Goal: Information Seeking & Learning: Understand process/instructions

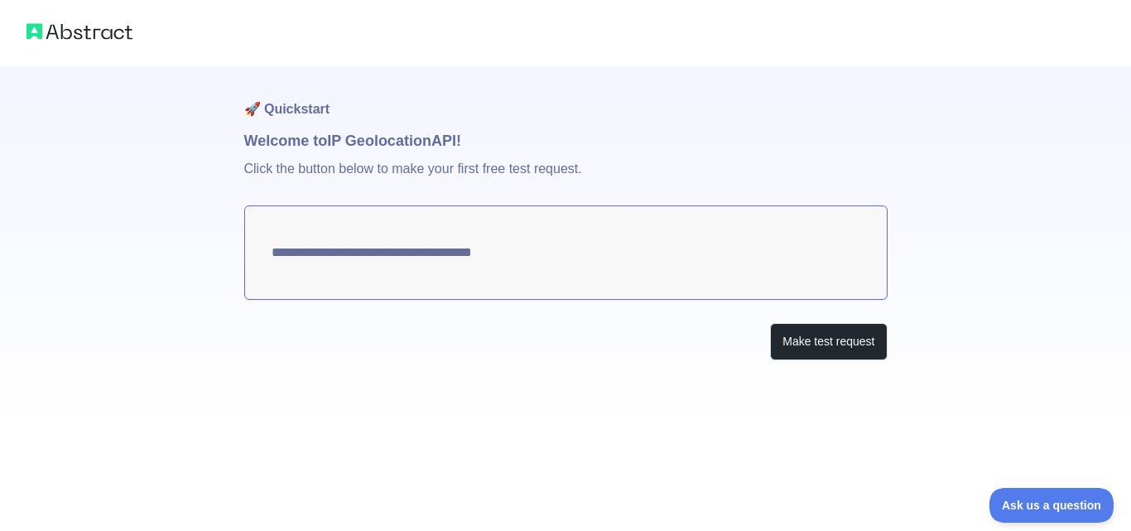
type textarea "**********"
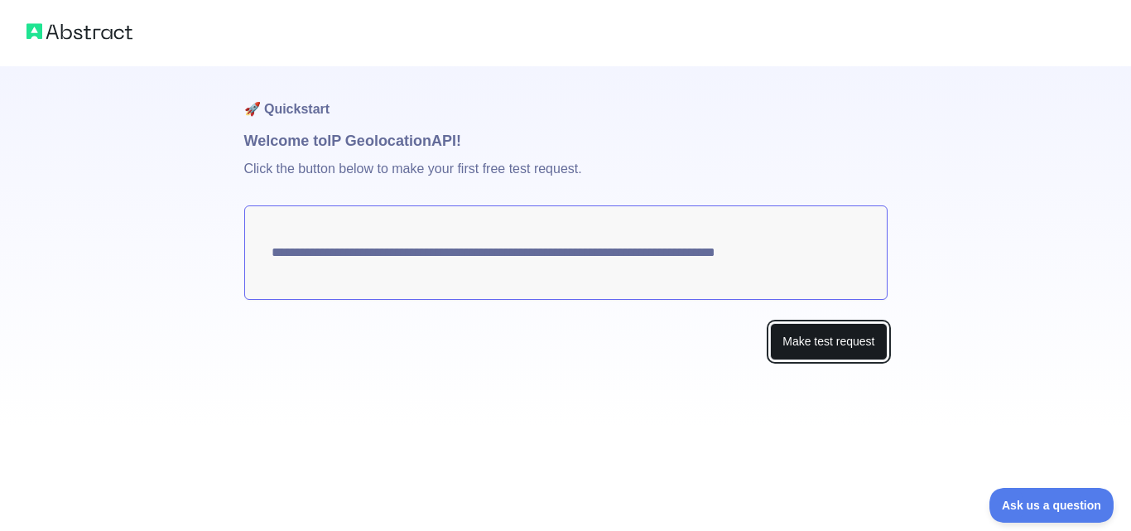
click at [832, 342] on button "Make test request" at bounding box center [828, 341] width 117 height 37
click at [815, 254] on textarea "**********" at bounding box center [565, 252] width 643 height 94
click at [834, 337] on button "Make test request" at bounding box center [828, 341] width 117 height 37
click at [831, 339] on button "Make test request" at bounding box center [828, 341] width 117 height 37
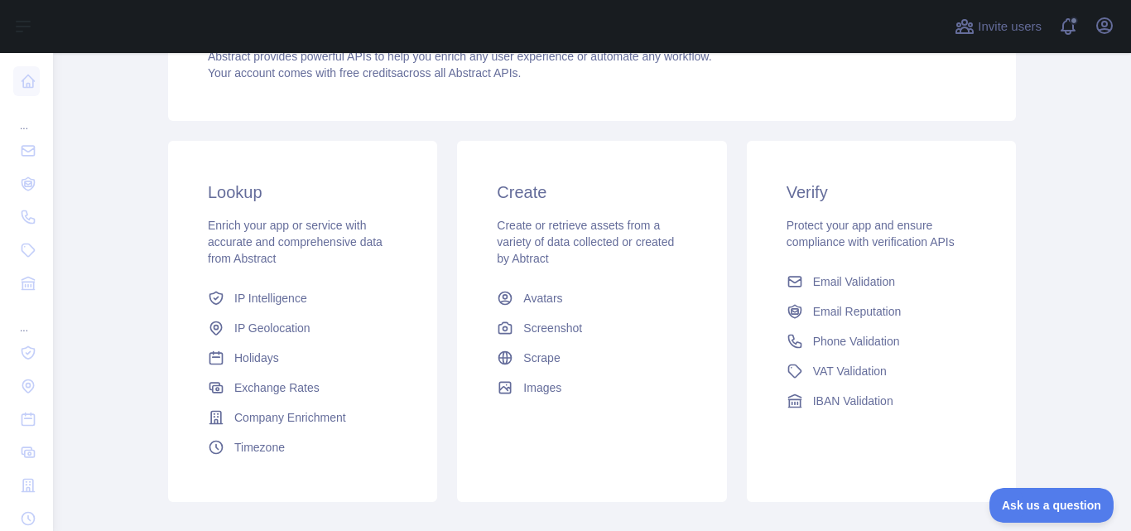
scroll to position [232, 0]
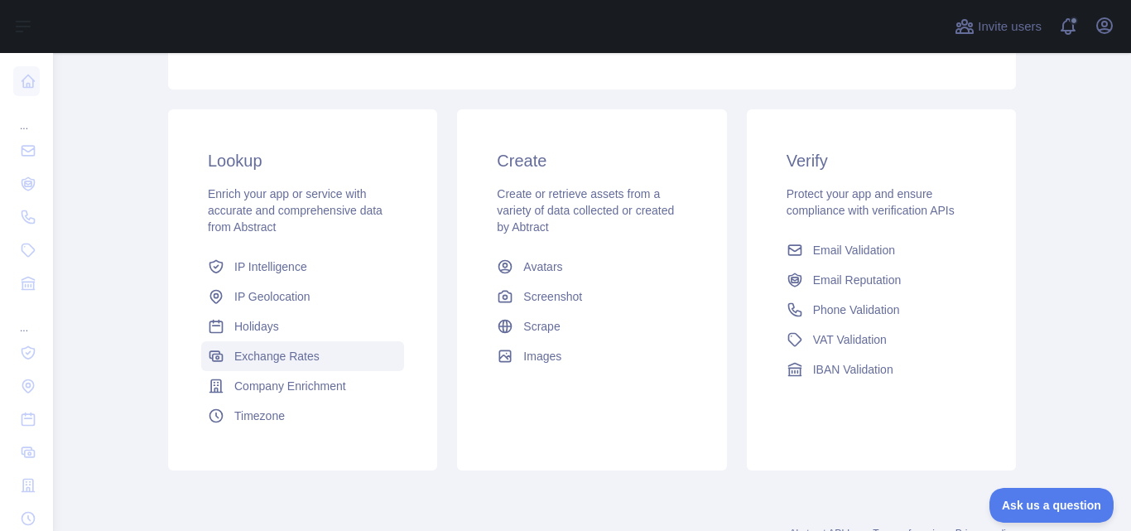
click at [249, 353] on span "Exchange Rates" at bounding box center [276, 356] width 85 height 17
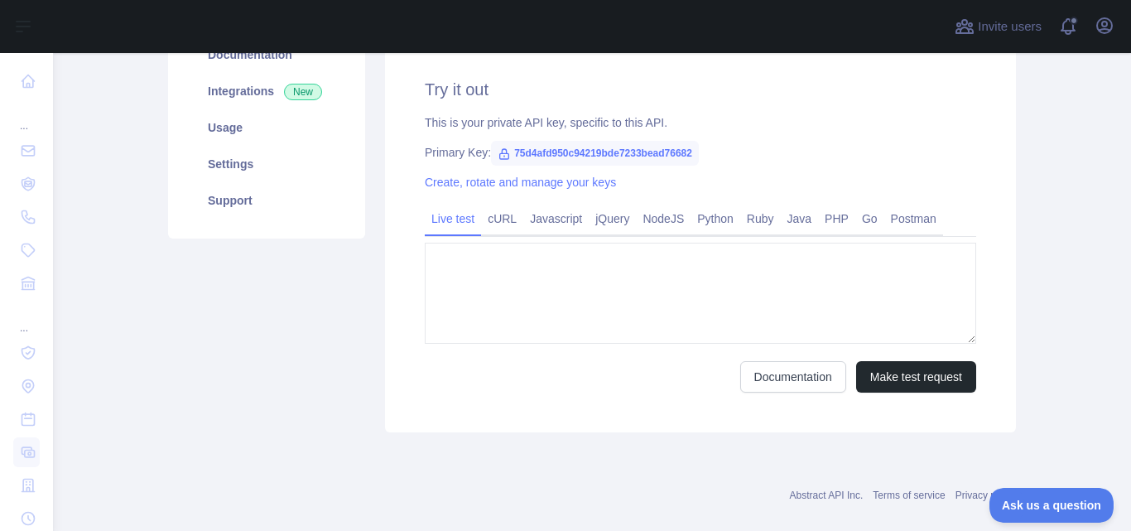
type textarea "**********"
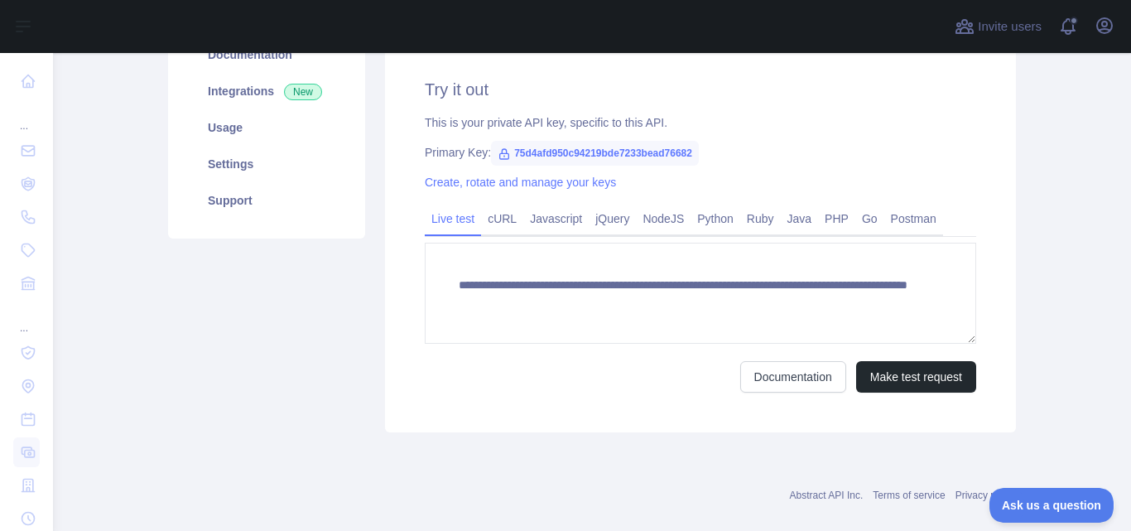
scroll to position [232, 0]
click at [773, 377] on link "Documentation" at bounding box center [793, 376] width 106 height 31
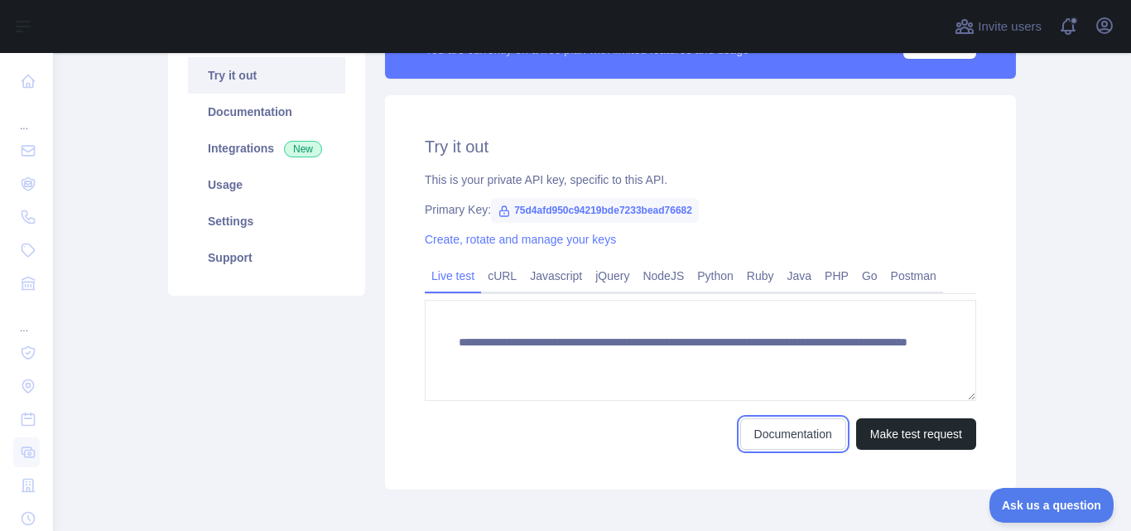
scroll to position [199, 0]
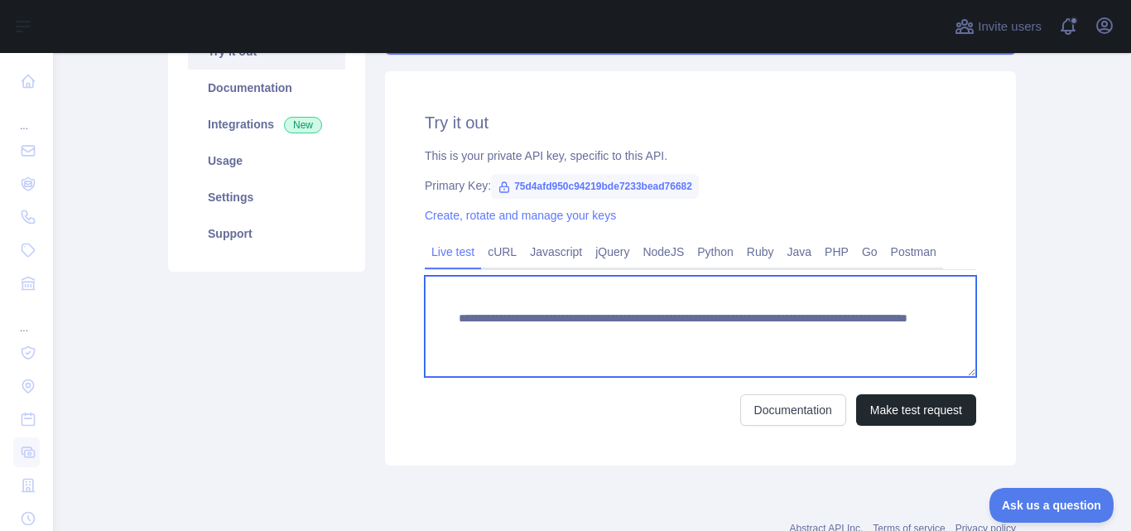
drag, startPoint x: 449, startPoint y: 320, endPoint x: 834, endPoint y: 337, distance: 385.3
click at [834, 337] on textarea "**********" at bounding box center [700, 326] width 551 height 101
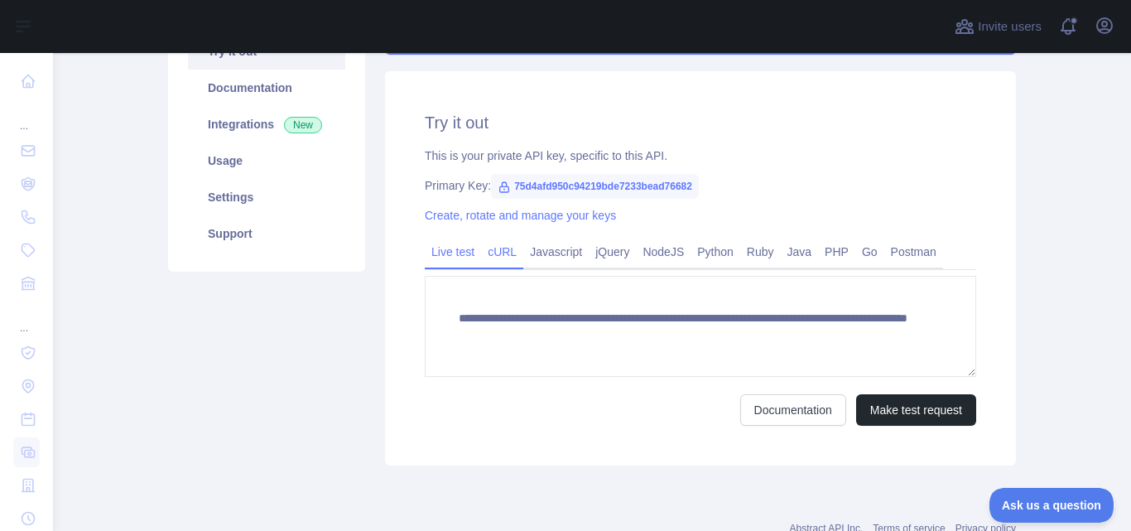
click at [496, 252] on link "cURL" at bounding box center [502, 251] width 42 height 26
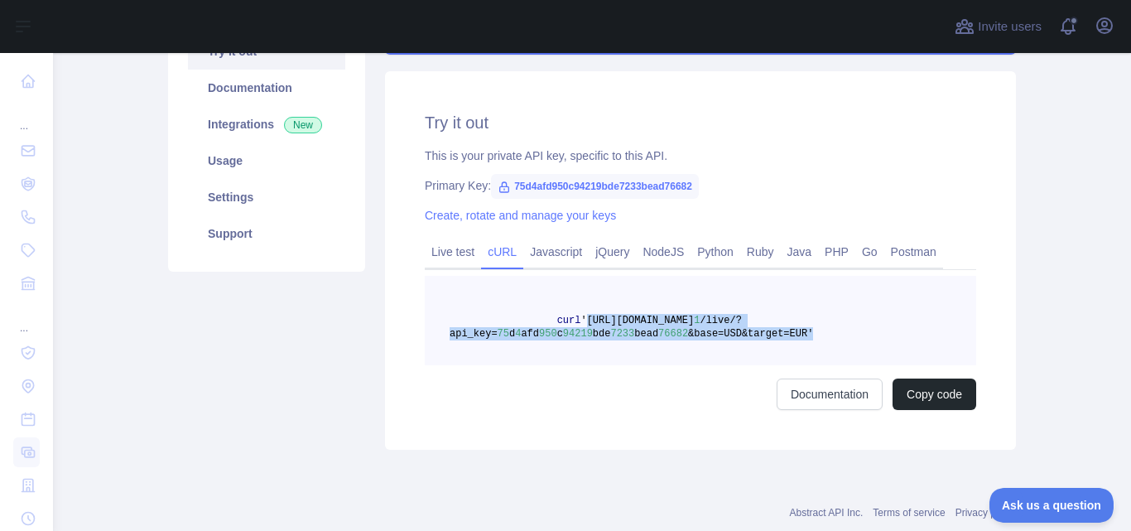
drag, startPoint x: 569, startPoint y: 320, endPoint x: 778, endPoint y: 335, distance: 209.2
click at [778, 335] on pre "curl 'https://exchange-rates.abstractapi.com/v 1 /live/?api_key= 75 d 4 afd 950…" at bounding box center [700, 320] width 551 height 89
copy span "'https://exchange-rates.abstractapi.com/v 1 /live/?api_key= 75 d 4 afd 950 c 94…"
click at [778, 335] on pre "curl 'https://exchange-rates.abstractapi.com/v 1 /live/?api_key= 75 d 4 afd 950…" at bounding box center [700, 320] width 551 height 89
drag, startPoint x: 569, startPoint y: 320, endPoint x: 780, endPoint y: 337, distance: 211.8
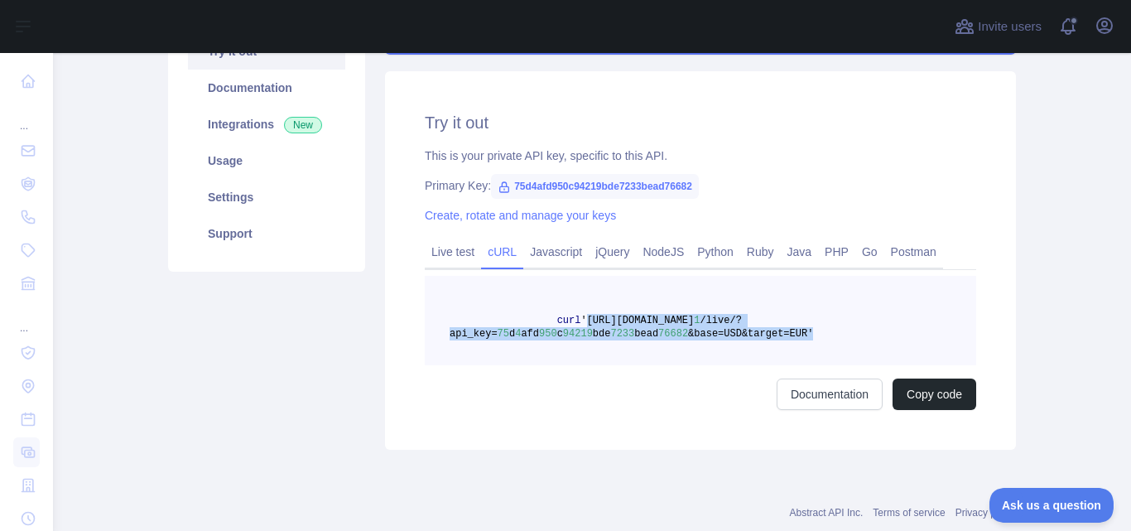
click at [780, 337] on pre "curl 'https://exchange-rates.abstractapi.com/v 1 /live/?api_key= 75 d 4 afd 950…" at bounding box center [700, 320] width 551 height 89
click at [925, 389] on button "Copy code" at bounding box center [934, 393] width 84 height 31
click at [762, 350] on pre "curl 'https://exchange-rates.abstractapi.com/v 1 /live/?api_key= 75 d 4 afd 950…" at bounding box center [700, 320] width 551 height 89
drag, startPoint x: 570, startPoint y: 315, endPoint x: 782, endPoint y: 328, distance: 212.3
click at [782, 328] on pre "curl 'https://exchange-rates.abstractapi.com/v 1 /live/?api_key= 75 d 4 afd 950…" at bounding box center [700, 320] width 551 height 89
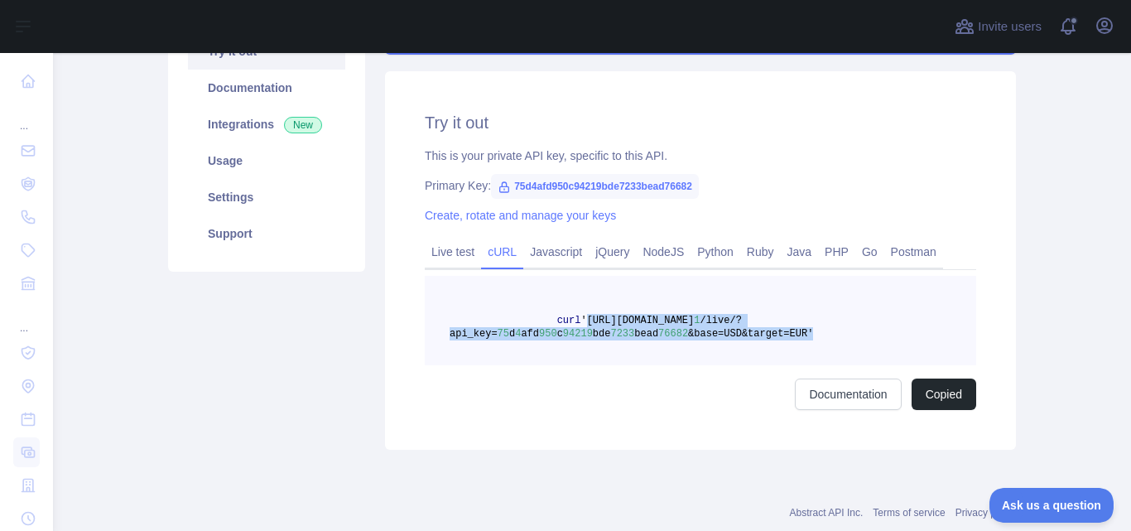
copy span "'https://exchange-rates.abstractapi.com/v 1 /live/?api_key= 75 d 4 afd 950 c 94…"
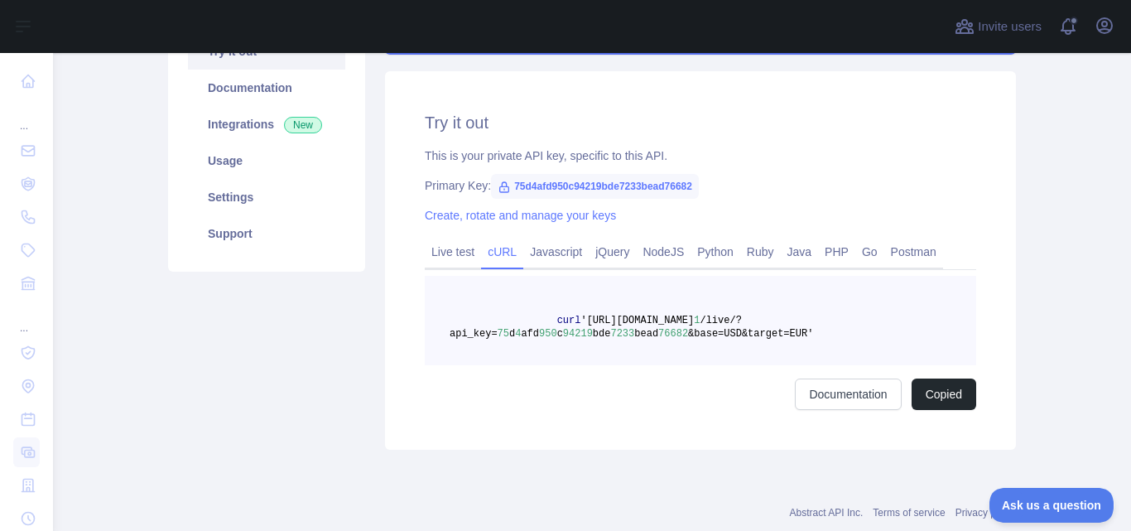
click at [204, 331] on div "Pricing Try it out Documentation Integrations New Usage Settings Support" at bounding box center [266, 213] width 217 height 473
click at [140, 280] on main "Exchange Rates API Pricing Try it out Documentation Integrations New Usage Sett…" at bounding box center [592, 292] width 1078 height 478
click at [553, 249] on link "Javascript" at bounding box center [555, 251] width 65 height 26
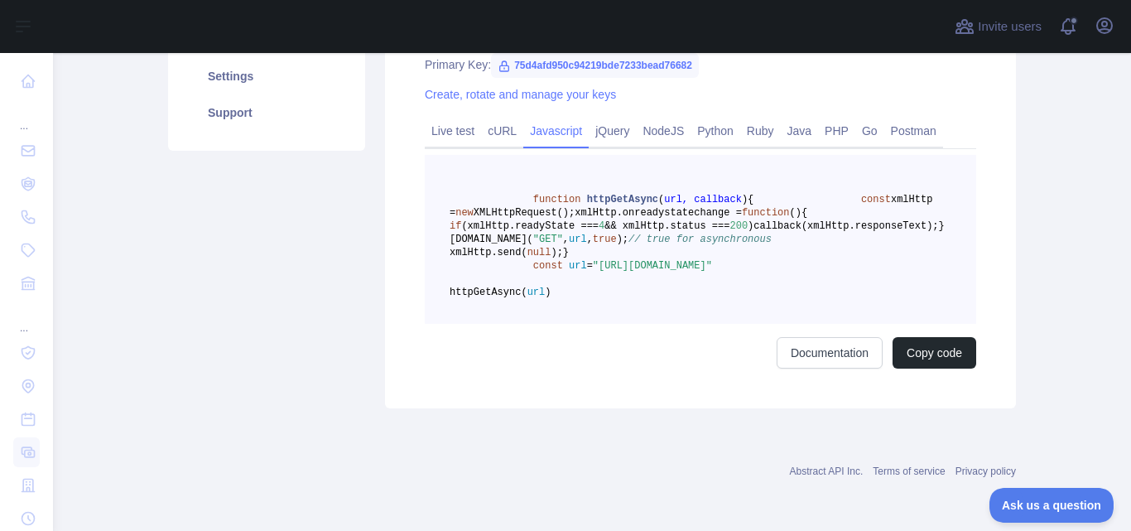
scroll to position [0, 0]
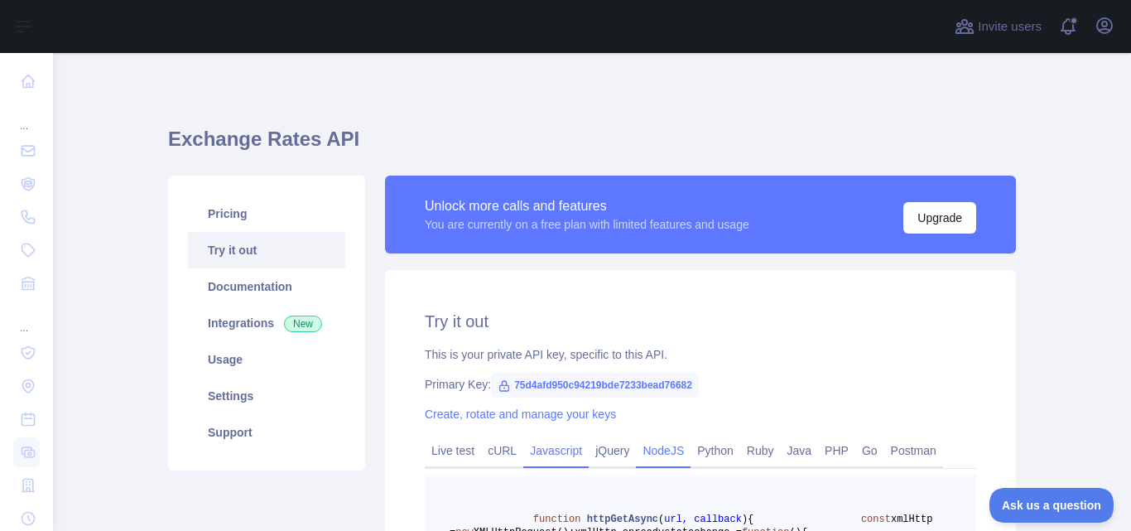
click at [648, 447] on link "NodeJS" at bounding box center [663, 450] width 55 height 26
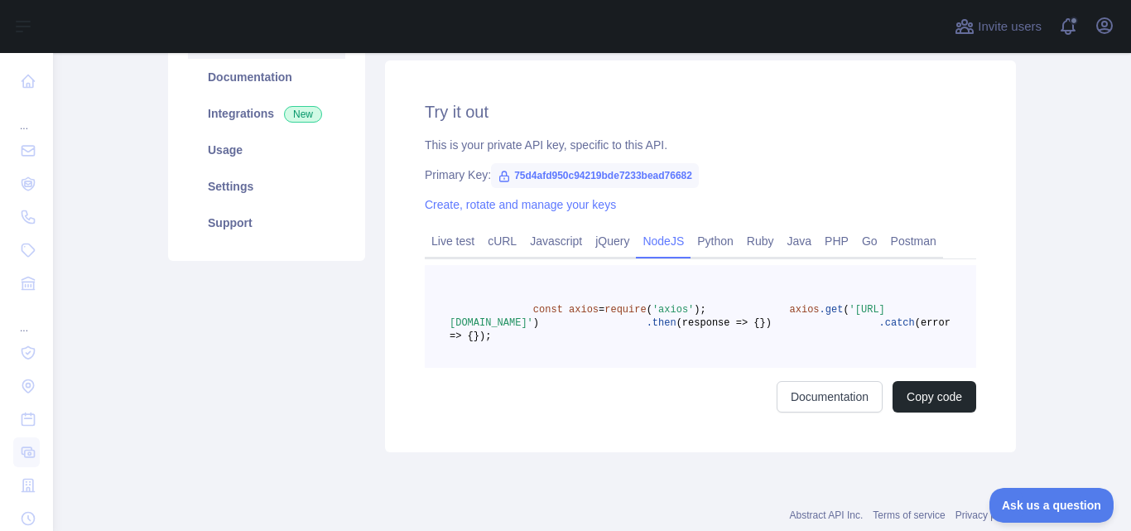
scroll to position [306, 0]
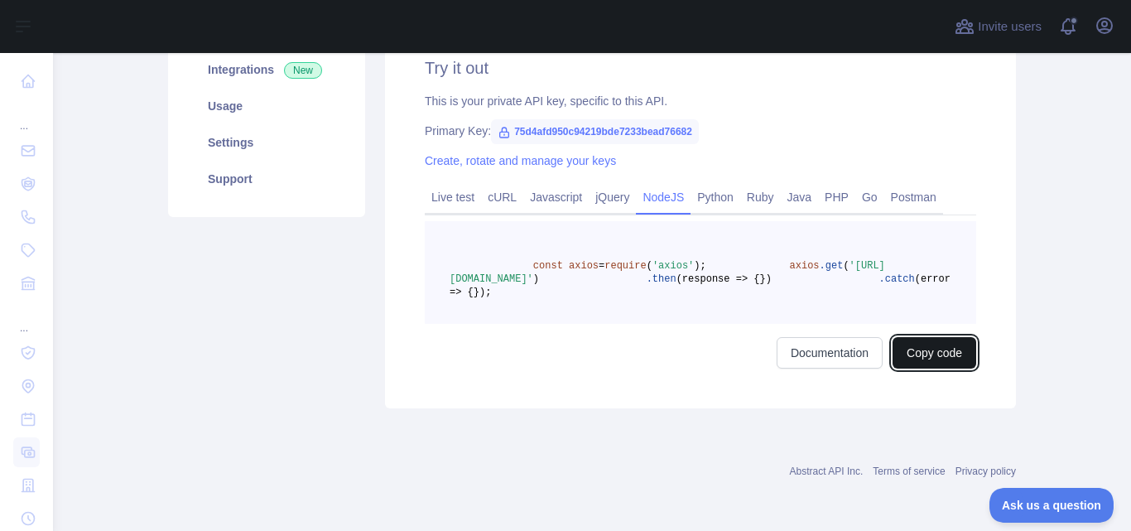
click at [932, 353] on button "Copy code" at bounding box center [934, 352] width 84 height 31
click at [607, 184] on link "jQuery" at bounding box center [612, 197] width 47 height 26
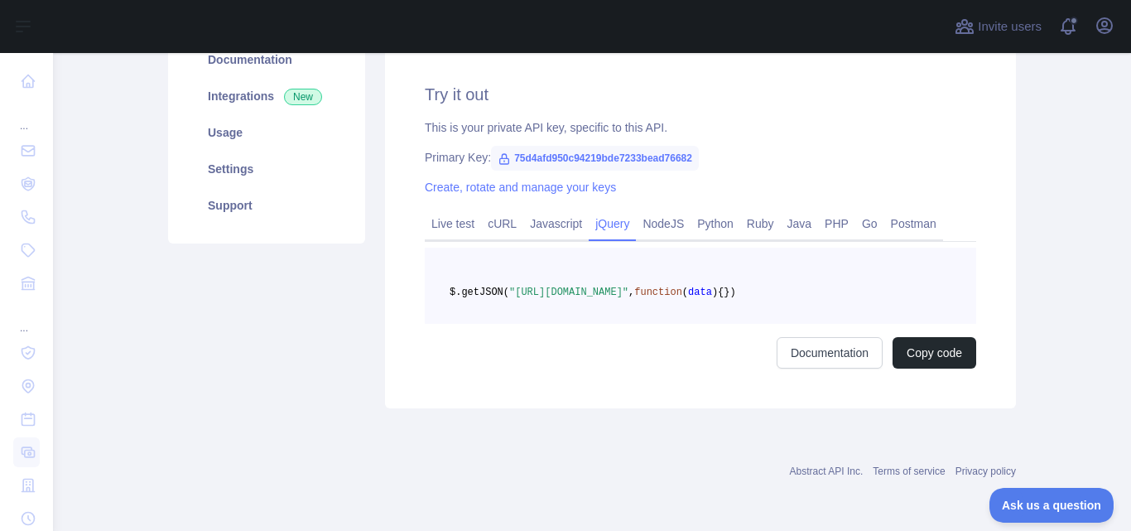
scroll to position [253, 0]
click at [555, 210] on link "Javascript" at bounding box center [555, 223] width 65 height 26
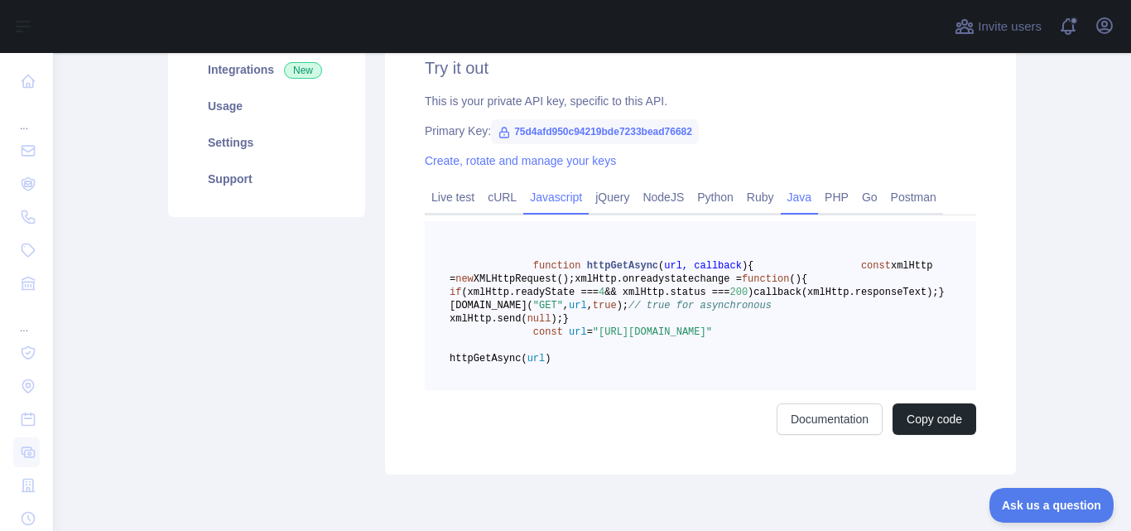
click at [794, 196] on link "Java" at bounding box center [800, 197] width 38 height 26
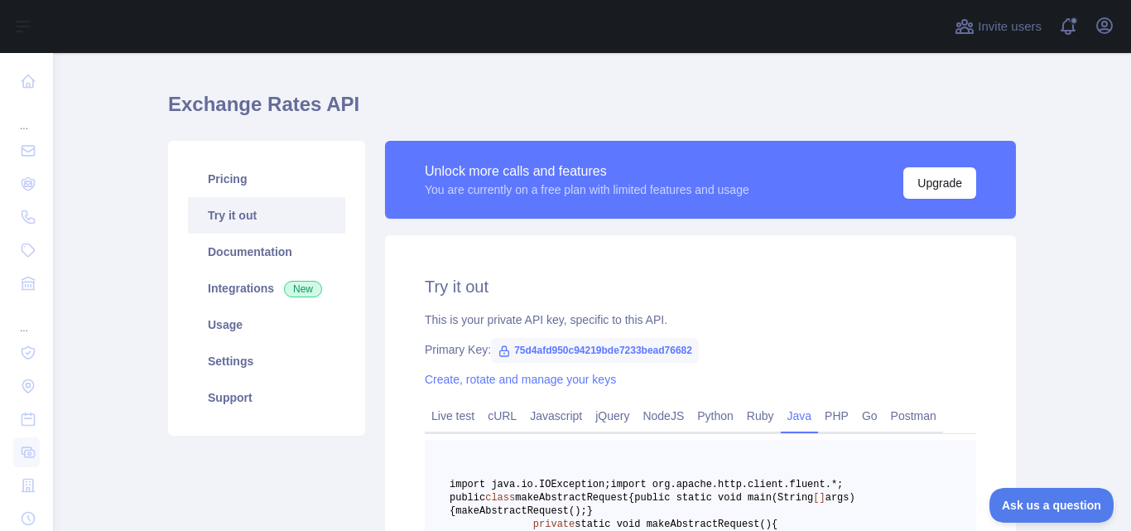
scroll to position [0, 0]
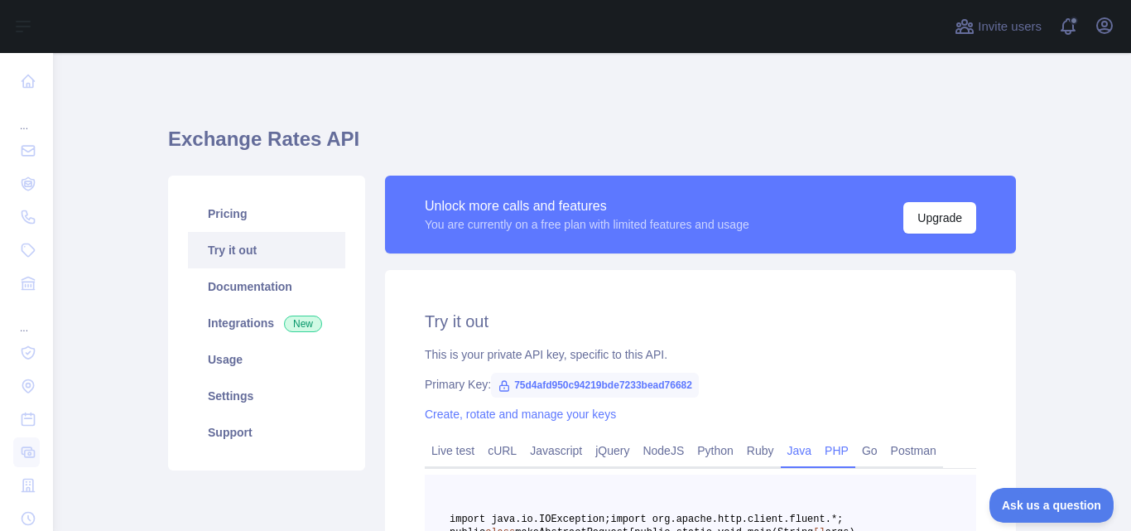
click at [830, 451] on link "PHP" at bounding box center [836, 450] width 37 height 26
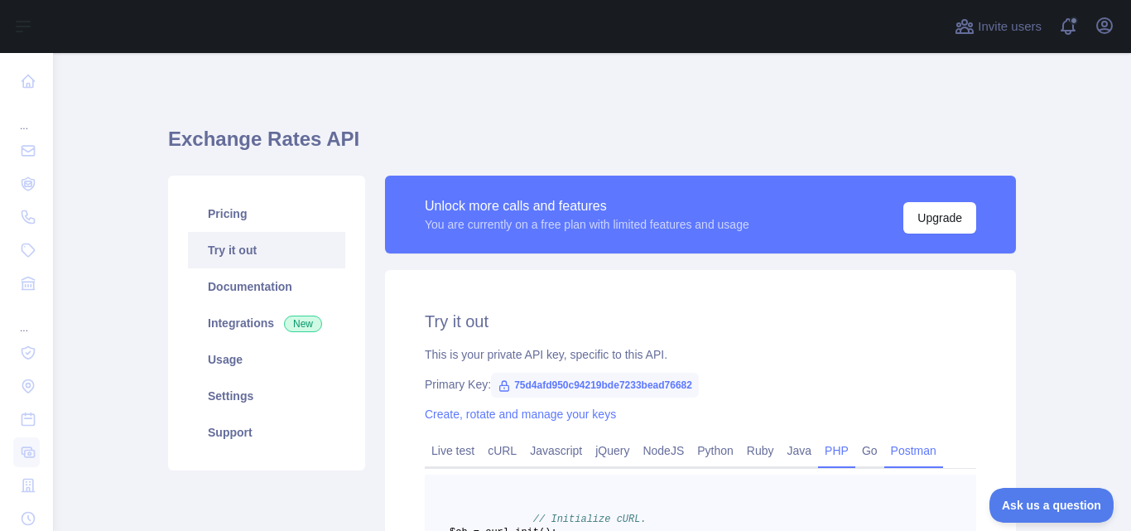
click at [894, 450] on link "Postman" at bounding box center [913, 450] width 59 height 26
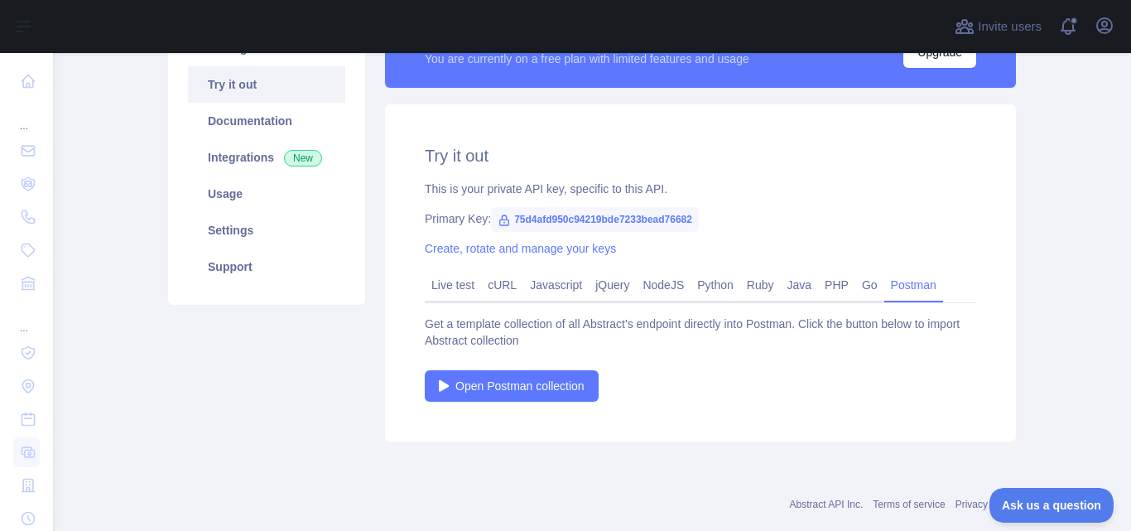
scroll to position [199, 0]
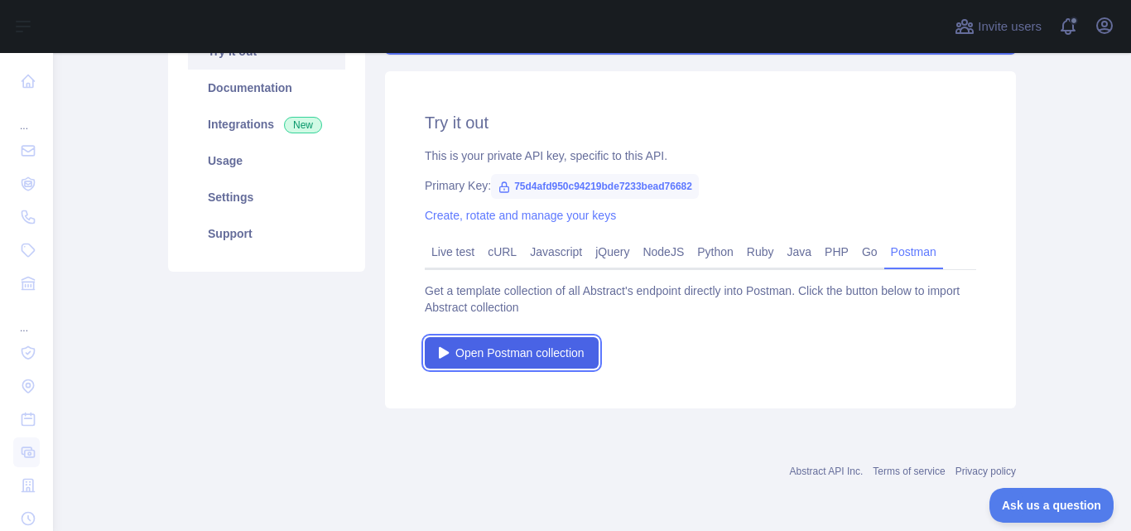
click at [476, 348] on span "Open Postman collection" at bounding box center [519, 352] width 129 height 17
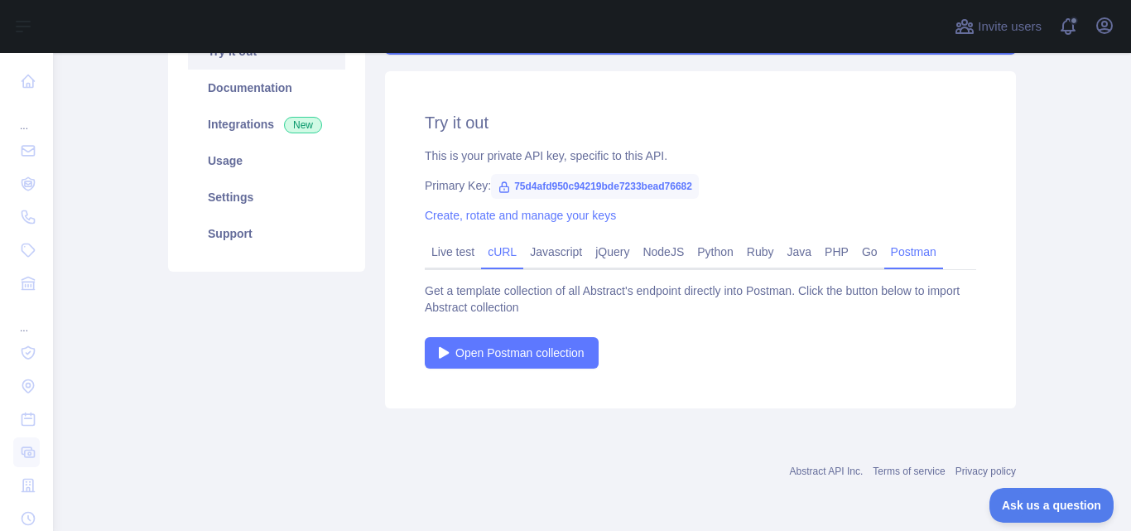
click at [494, 250] on link "cURL" at bounding box center [502, 251] width 42 height 26
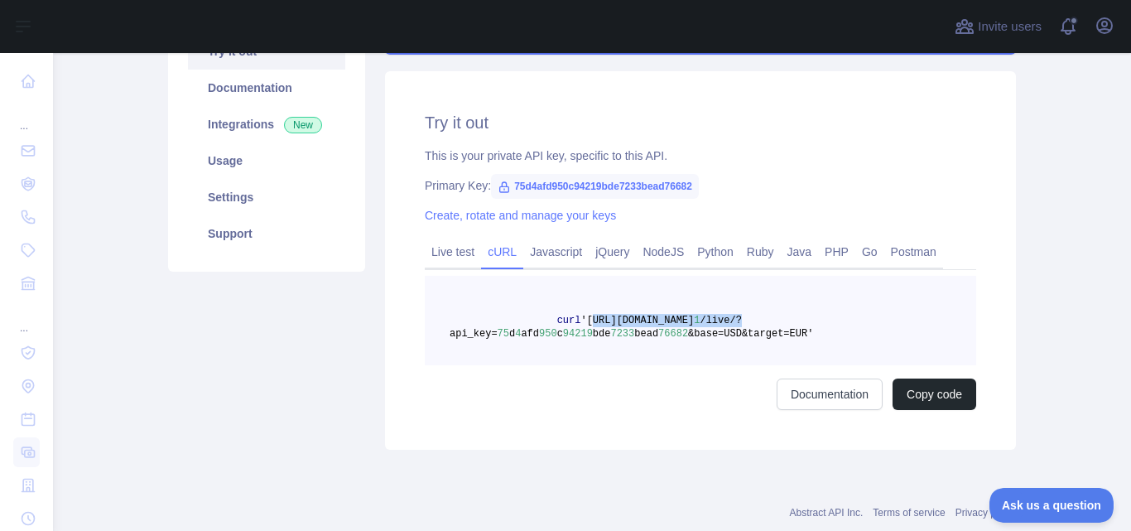
drag, startPoint x: 573, startPoint y: 321, endPoint x: 839, endPoint y: 316, distance: 266.6
click at [839, 316] on pre "curl 'https://exchange-rates.abstractapi.com/v 1 /live/?api_key= 75 d 4 afd 950…" at bounding box center [700, 320] width 551 height 89
copy span "https://exchange-rates.abstractapi.com/v 1 /live/?"
click at [580, 321] on span "'https://exchange-rates.abstractapi.com/v" at bounding box center [636, 321] width 113 height 12
drag, startPoint x: 574, startPoint y: 320, endPoint x: 771, endPoint y: 334, distance: 197.5
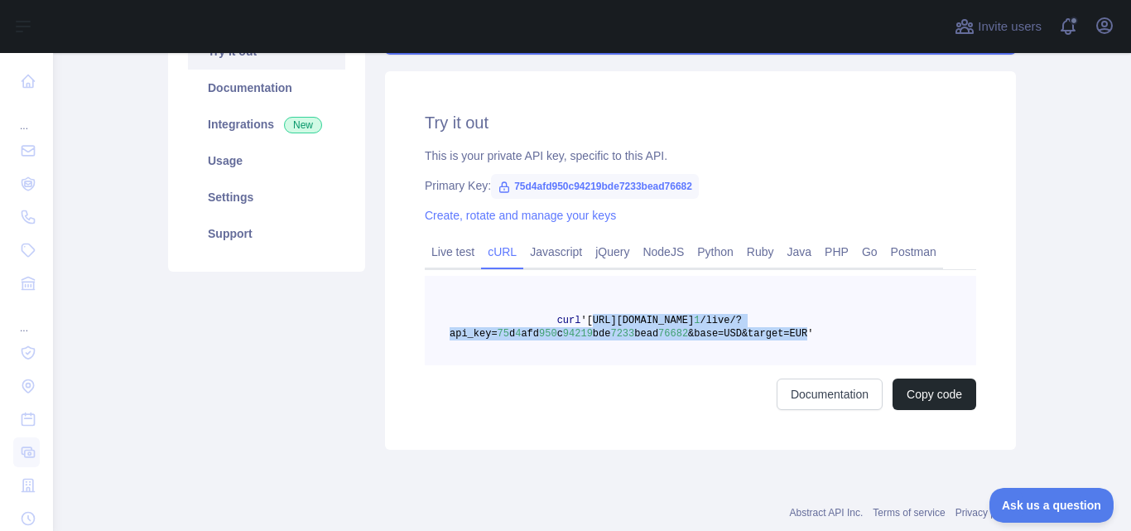
click at [771, 334] on span "curl 'https://exchange-rates.abstractapi.com/v 1 /live/?api_key= 75 d 4 afd 950…" at bounding box center [630, 327] width 363 height 25
copy span "https://exchange-rates.abstractapi.com/v 1 /live/?api_key= 75 d 4 afd 950 c 942…"
click at [534, 249] on link "Javascript" at bounding box center [555, 251] width 65 height 26
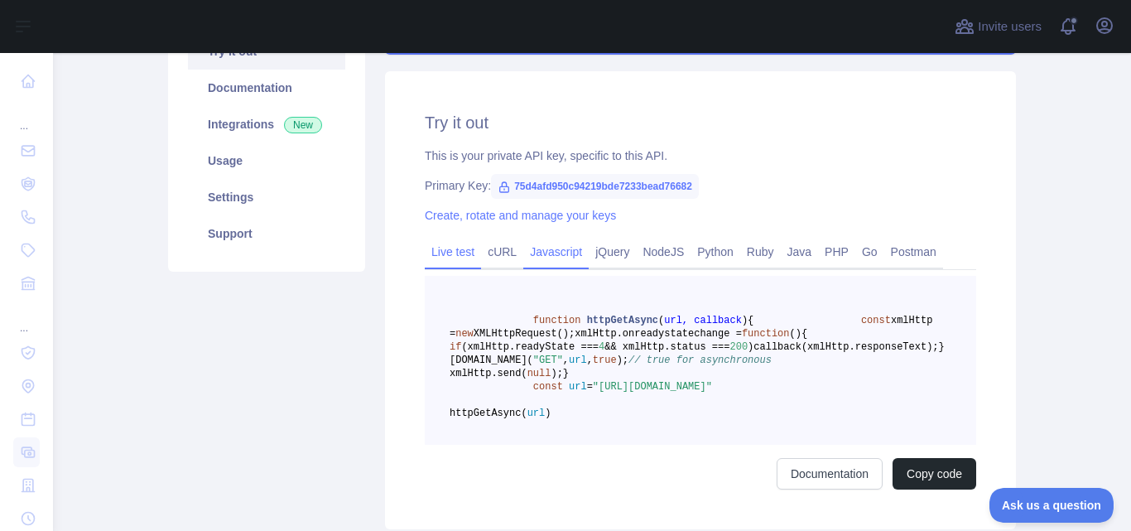
click at [446, 252] on link "Live test" at bounding box center [453, 251] width 56 height 26
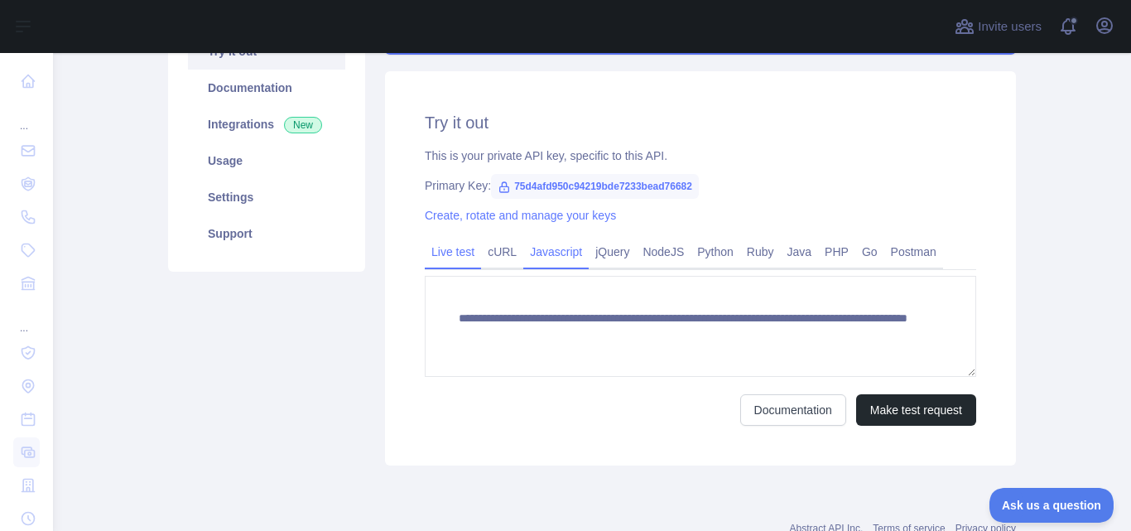
click at [540, 250] on link "Javascript" at bounding box center [555, 251] width 65 height 26
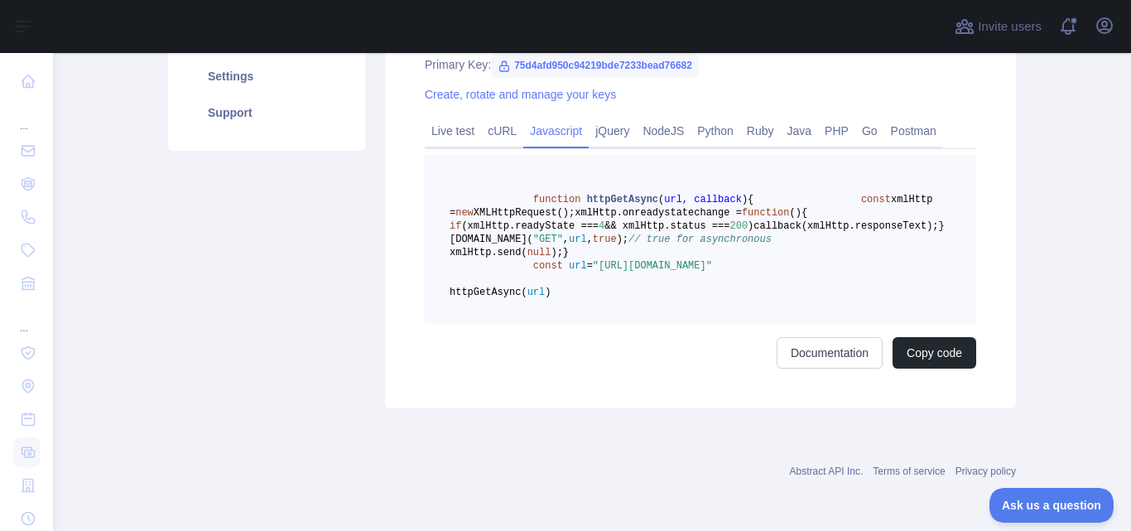
scroll to position [339, 0]
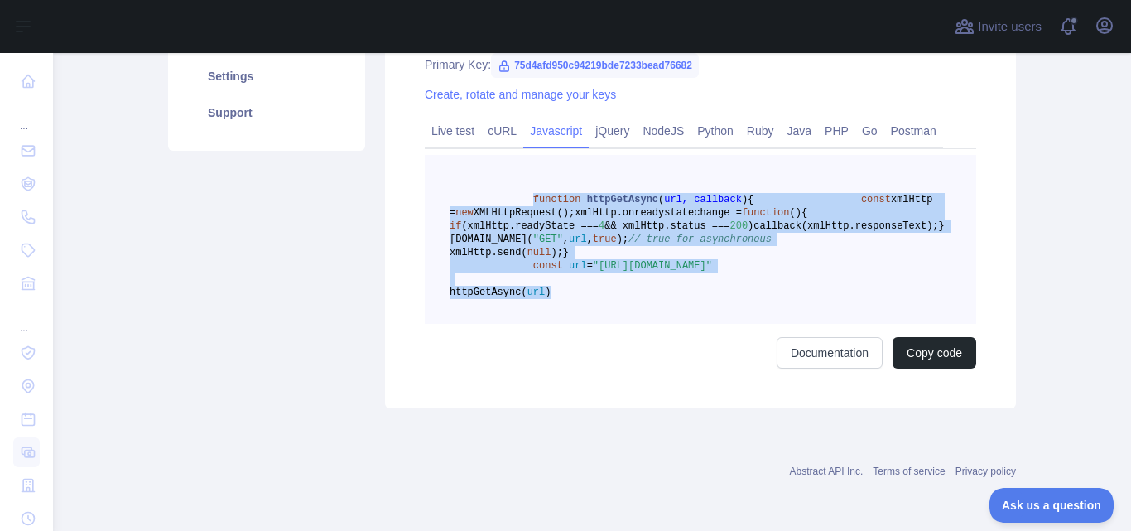
drag, startPoint x: 521, startPoint y: 184, endPoint x: 669, endPoint y: 353, distance: 224.7
click at [669, 324] on pre "function httpGetAsync ( url, callback ) { const xmlHttp = new XMLHttpRequest();…" at bounding box center [700, 239] width 551 height 169
copy code "function httpGetAsync ( url, callback ) { const xmlHttp = new XMLHttpRequest();…"
click at [491, 118] on link "cURL" at bounding box center [502, 131] width 42 height 26
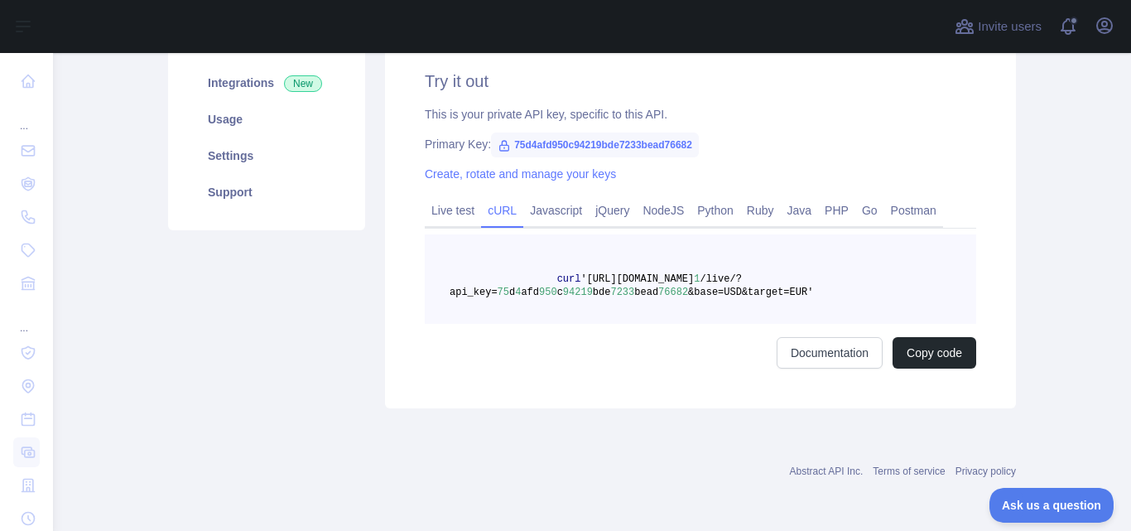
scroll to position [0, 0]
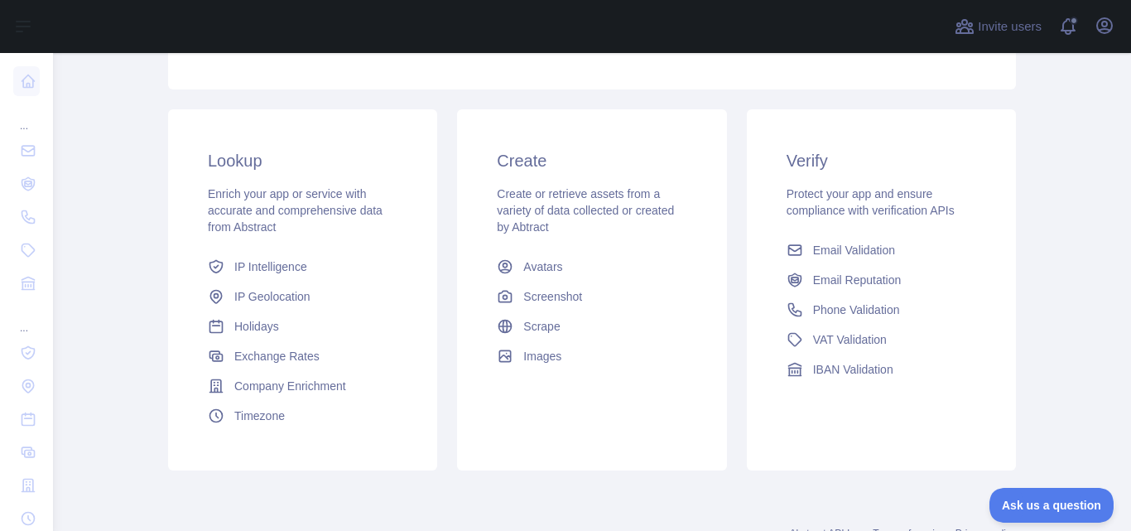
scroll to position [265, 0]
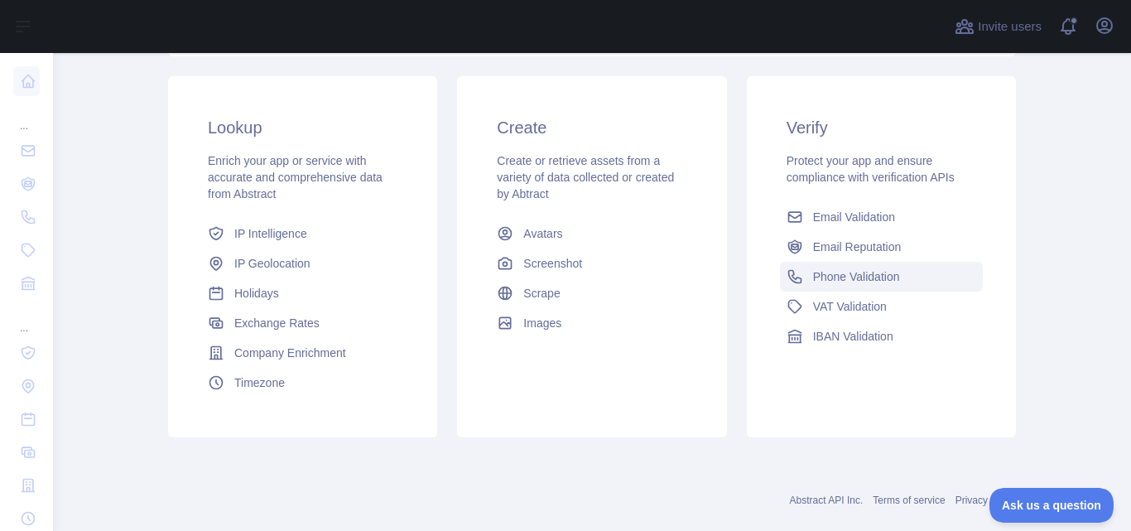
click at [835, 275] on span "Phone Validation" at bounding box center [856, 276] width 87 height 17
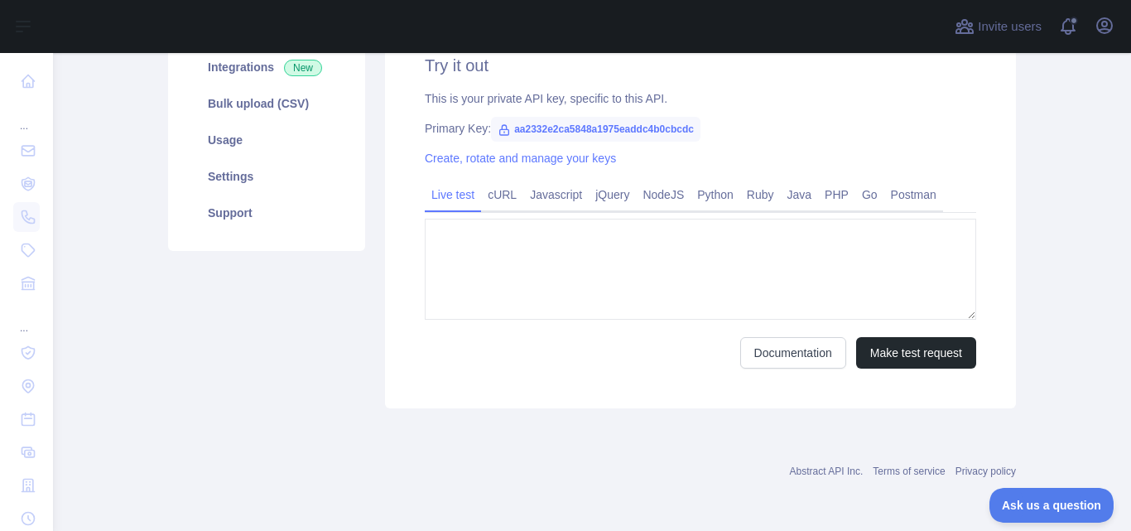
type textarea "**********"
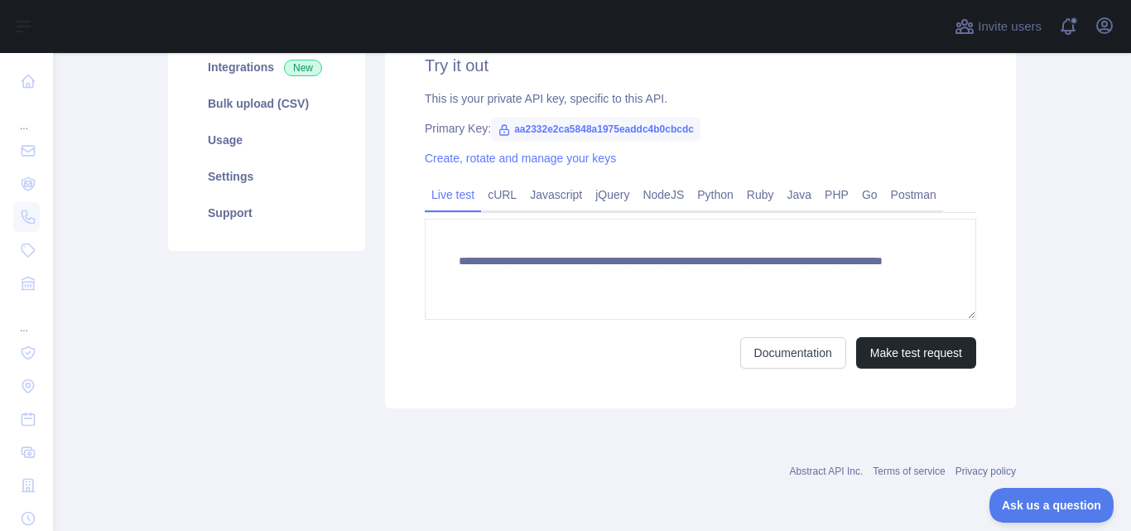
scroll to position [256, 0]
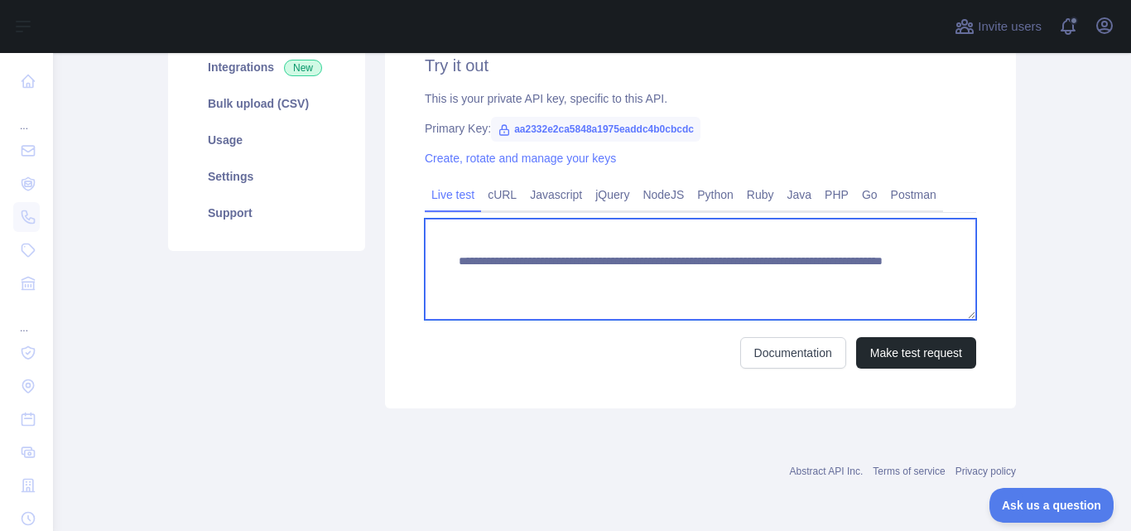
drag, startPoint x: 452, startPoint y: 258, endPoint x: 825, endPoint y: 293, distance: 374.9
click at [825, 293] on textarea "**********" at bounding box center [700, 269] width 551 height 101
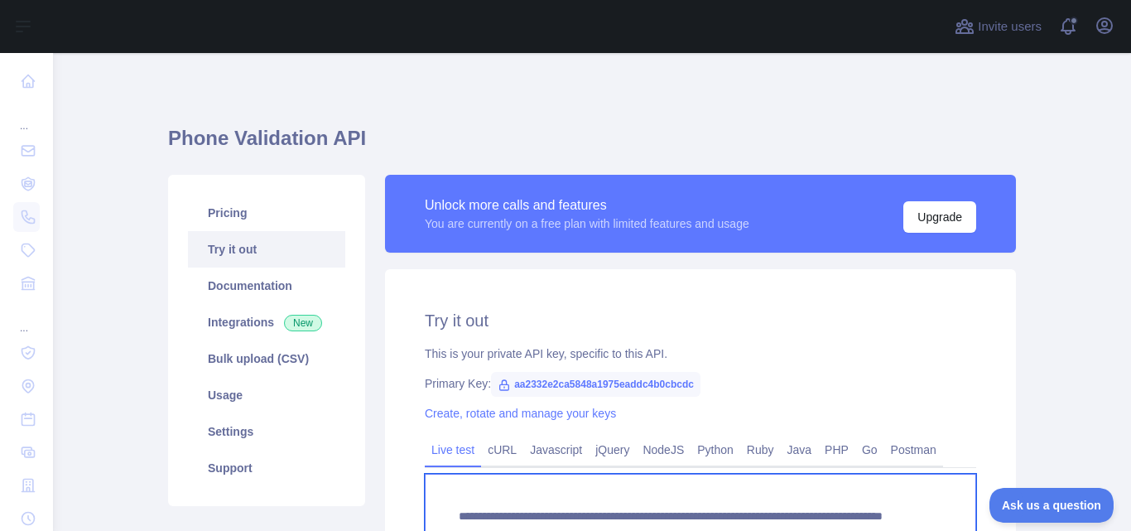
scroll to position [0, 0]
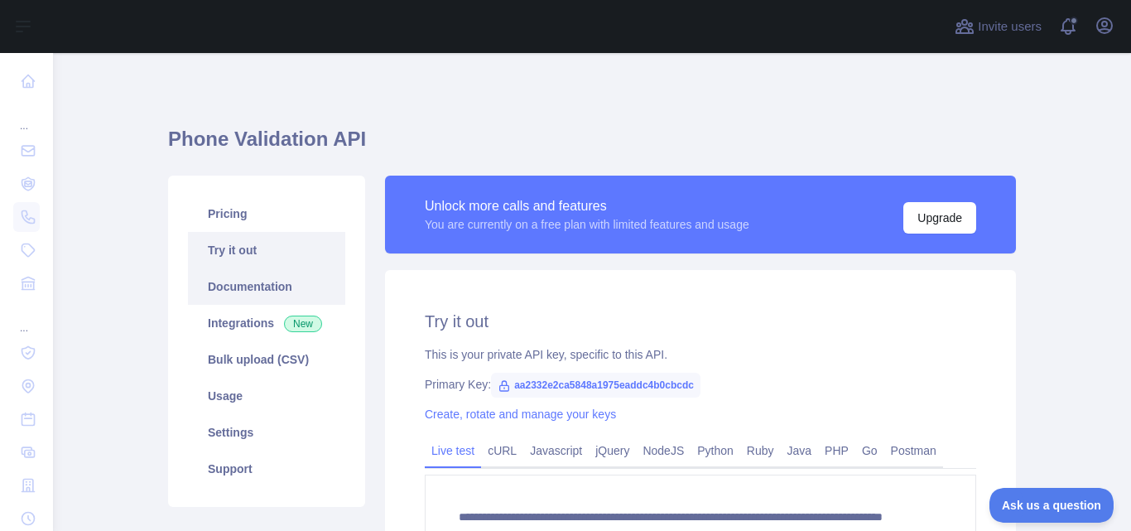
click at [234, 290] on link "Documentation" at bounding box center [266, 286] width 157 height 36
